Goal: Check status: Check status

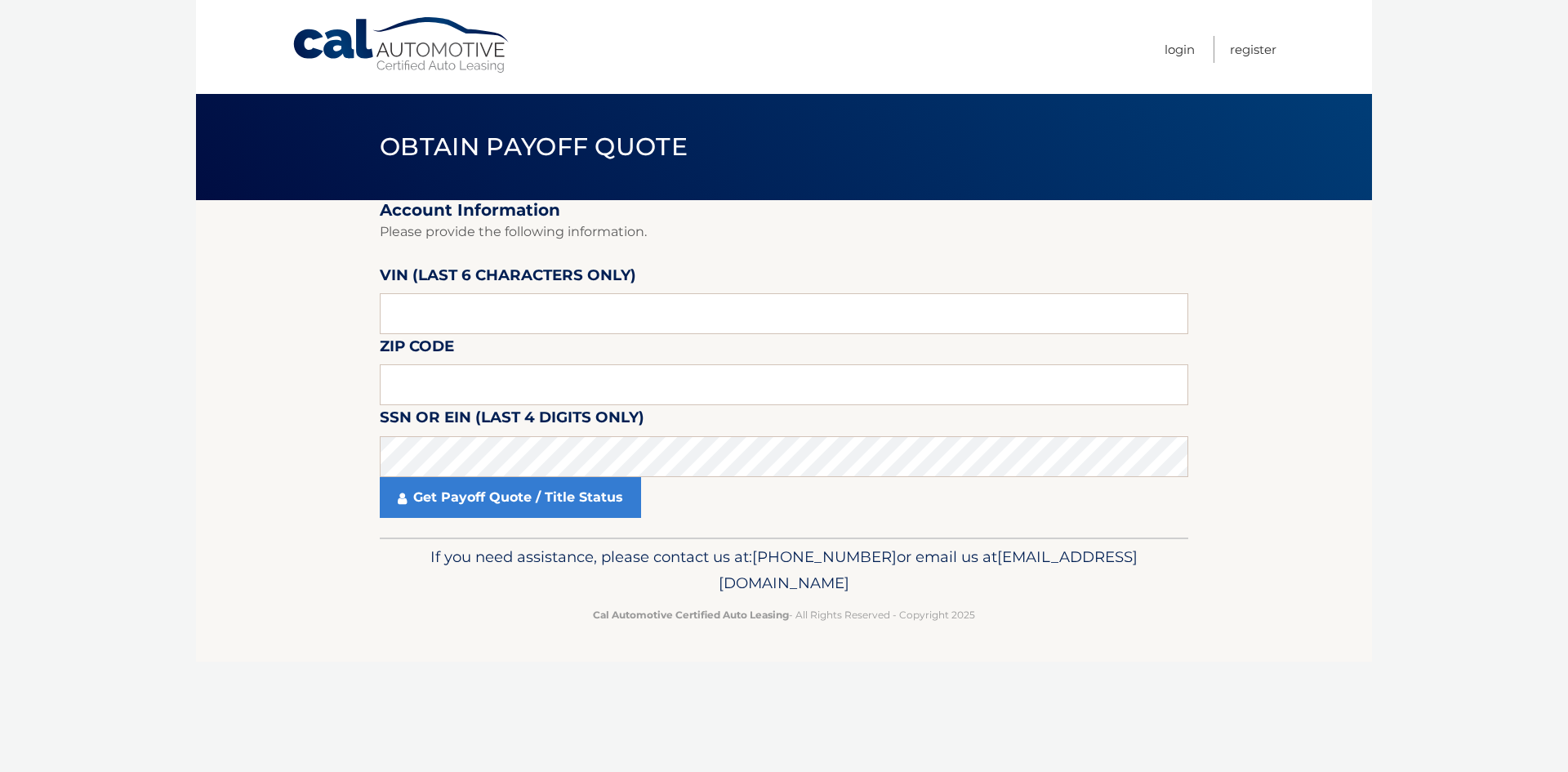
click at [491, 292] on label "VIN (last 6 characters only)" at bounding box center [508, 278] width 257 height 30
click at [534, 294] on input "text" at bounding box center [784, 313] width 809 height 41
click at [535, 307] on input "text" at bounding box center [784, 313] width 809 height 41
click at [508, 386] on input "text" at bounding box center [784, 384] width 809 height 41
click at [544, 309] on input "text" at bounding box center [784, 313] width 809 height 41
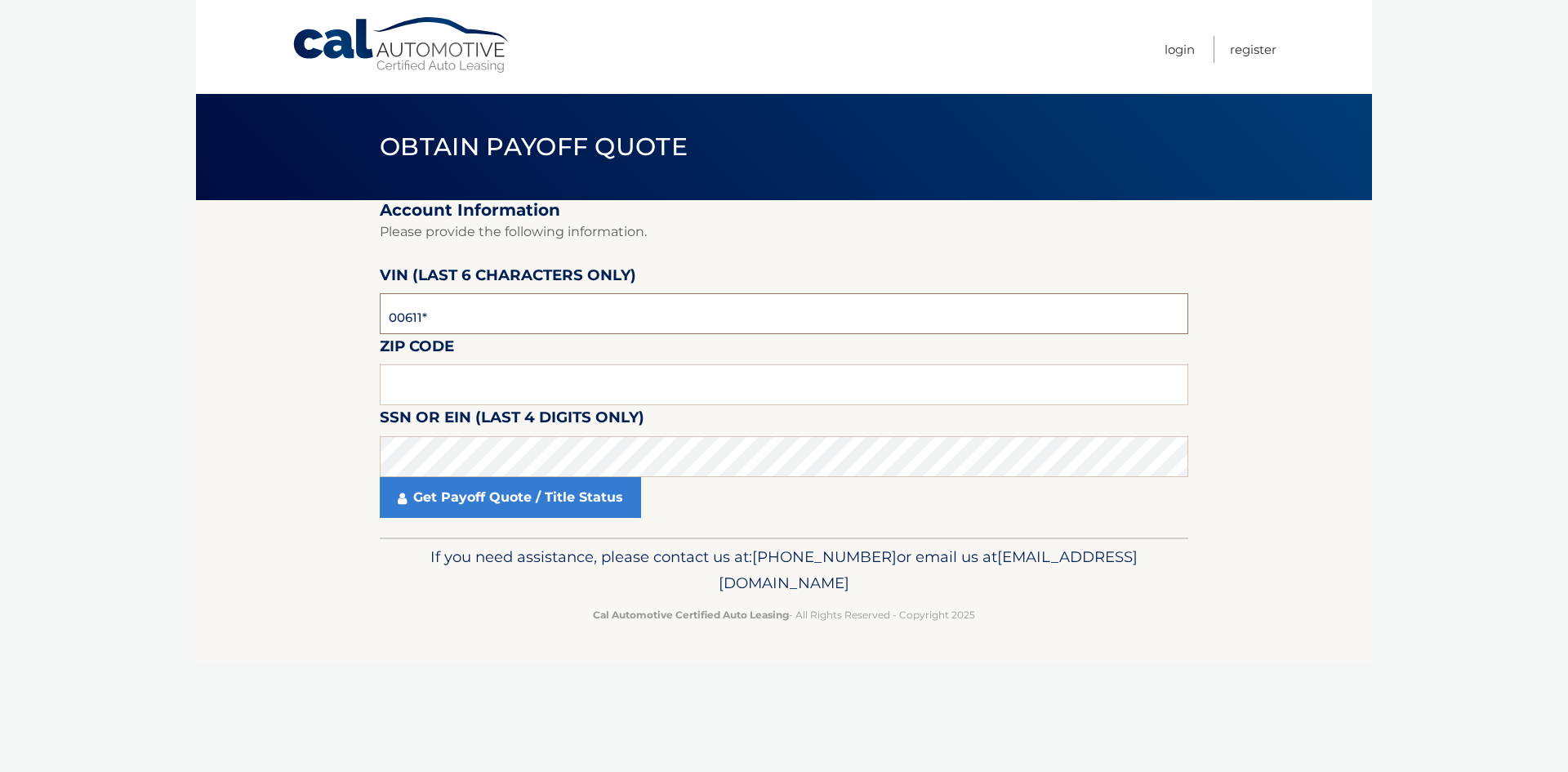
type input "006113"
type input "10465"
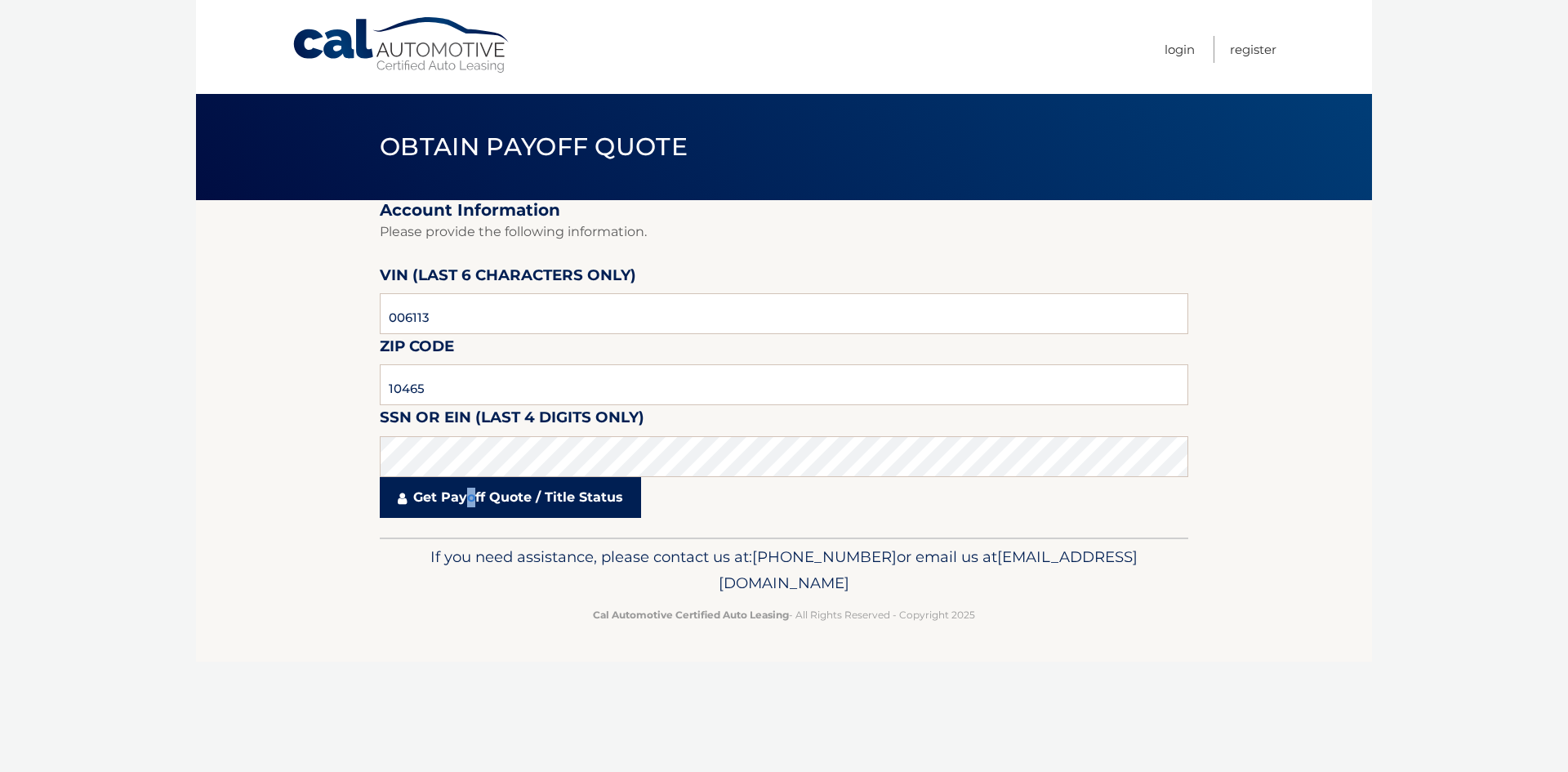
click at [472, 505] on link "Get Payoff Quote / Title Status" at bounding box center [510, 497] width 261 height 41
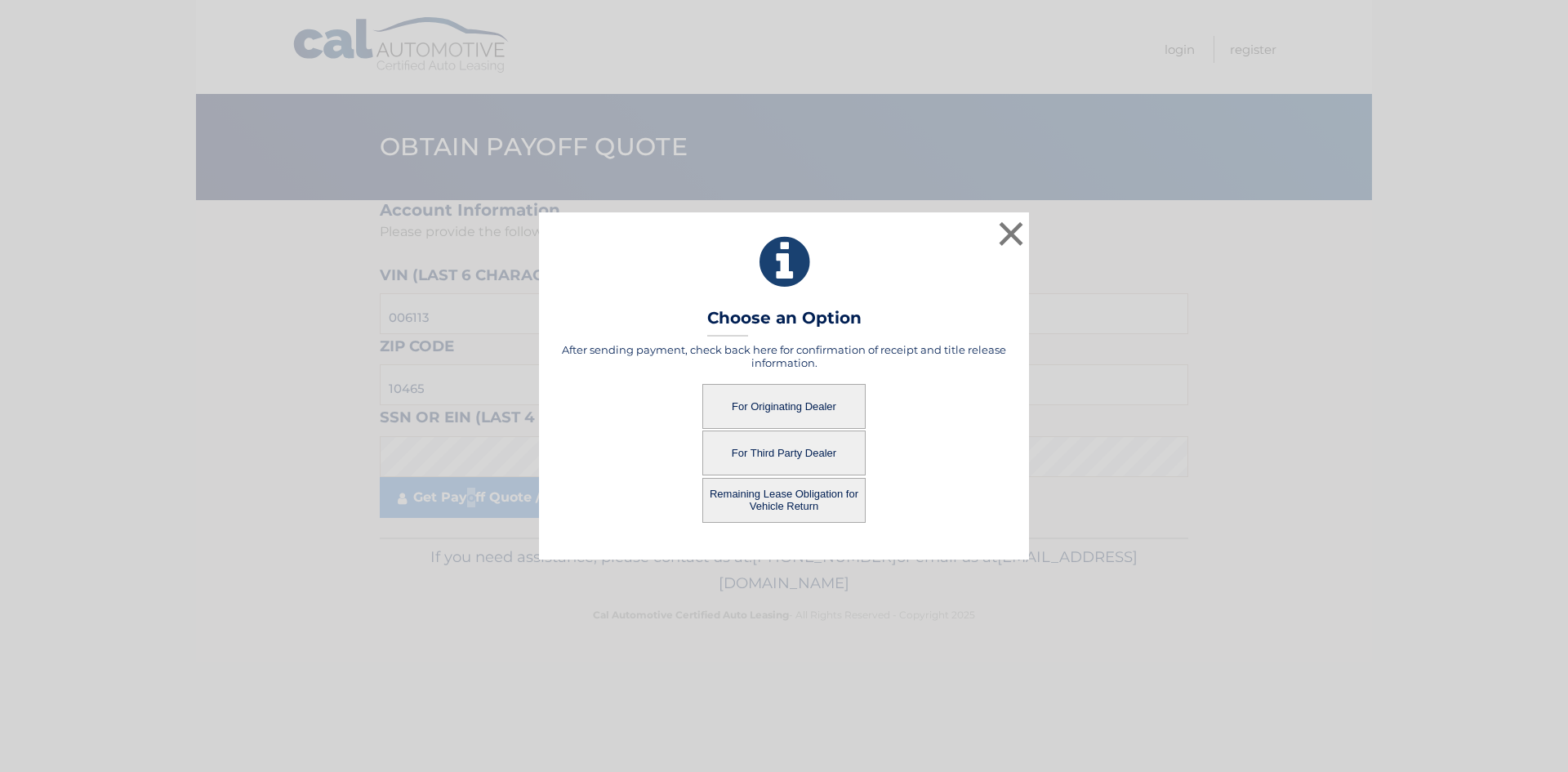
click at [791, 401] on button "For Originating Dealer" at bounding box center [784, 406] width 164 height 45
click at [791, 402] on button "For Originating Dealer" at bounding box center [784, 406] width 164 height 45
